Goal: Task Accomplishment & Management: Manage account settings

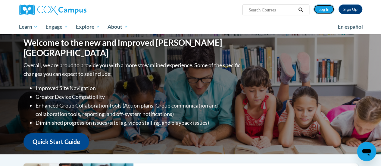
click at [320, 7] on link "Log In" at bounding box center [323, 10] width 21 height 10
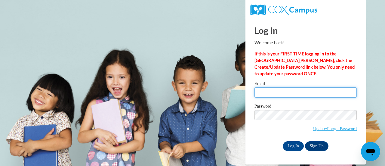
type input "e050597@muscogee.k12.ga.us"
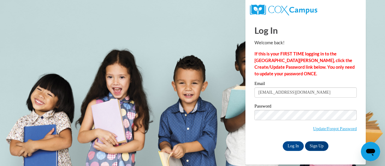
click at [293, 143] on input "Log In" at bounding box center [293, 146] width 21 height 10
click at [291, 147] on input "Log In" at bounding box center [293, 146] width 21 height 10
click at [293, 143] on input "Log In" at bounding box center [293, 146] width 21 height 10
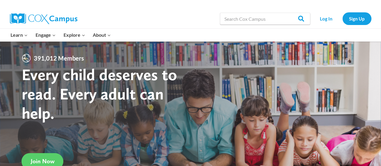
click at [326, 14] on link "Log In" at bounding box center [326, 18] width 26 height 12
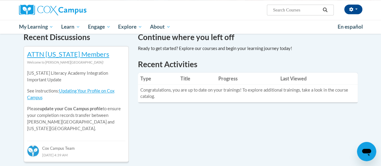
scroll to position [187, 0]
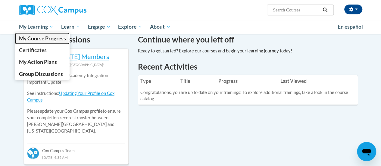
click at [39, 33] on link "My Course Progress" at bounding box center [42, 39] width 55 height 12
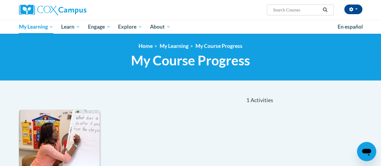
click at [24, 45] on ol "Home My Learning My Course Progress" at bounding box center [190, 46] width 343 height 7
click at [36, 21] on link "My Learning" at bounding box center [36, 27] width 42 height 14
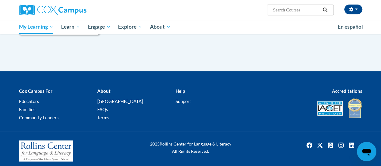
scroll to position [222, 0]
